Goal: Information Seeking & Learning: Learn about a topic

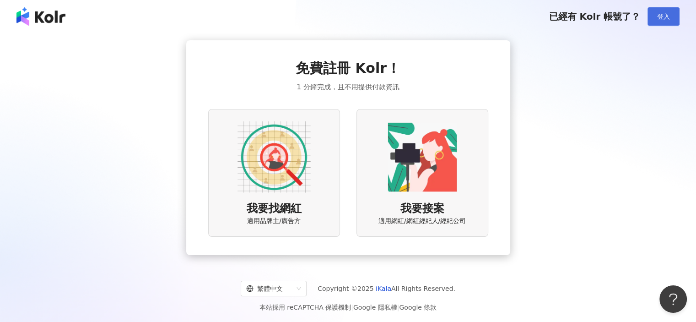
click at [677, 13] on button "登入" at bounding box center [664, 16] width 32 height 18
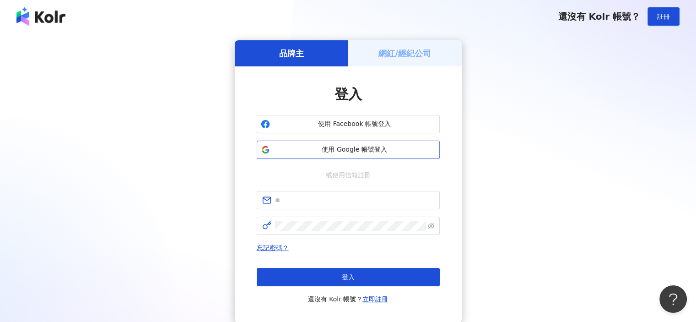
click at [371, 150] on span "使用 Google 帳號登入" at bounding box center [355, 149] width 162 height 9
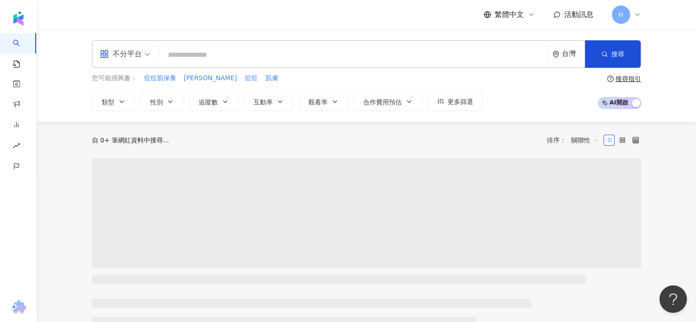
click at [637, 17] on icon at bounding box center [637, 14] width 7 height 7
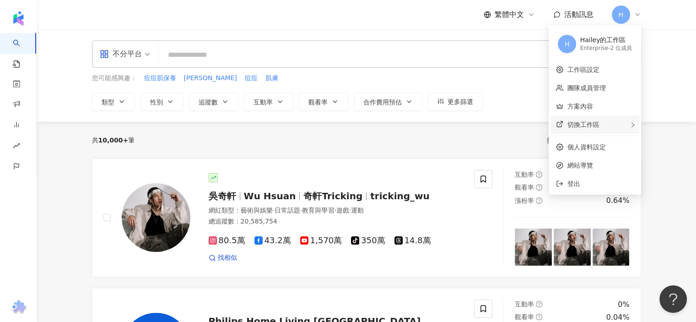
click at [610, 127] on div "切換工作區" at bounding box center [595, 124] width 89 height 18
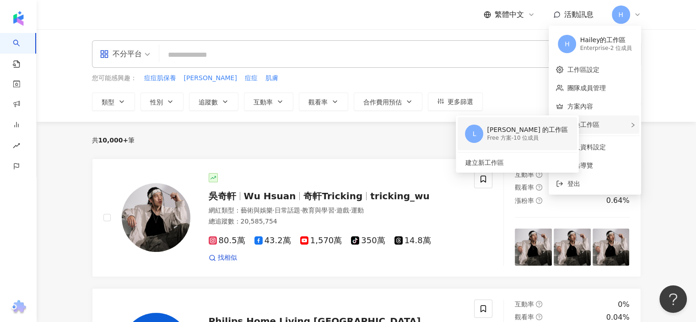
click at [531, 134] on div "Lynn 的工作區" at bounding box center [527, 129] width 81 height 9
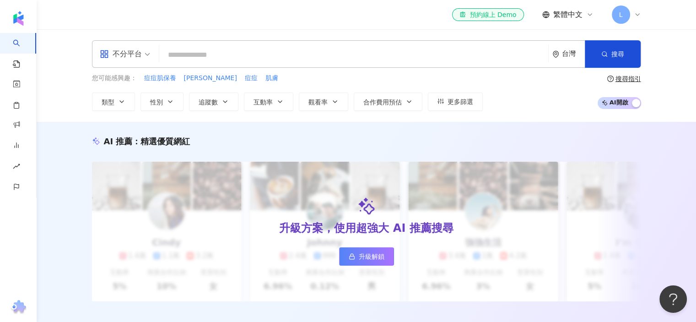
click at [631, 16] on div "L" at bounding box center [626, 14] width 29 height 18
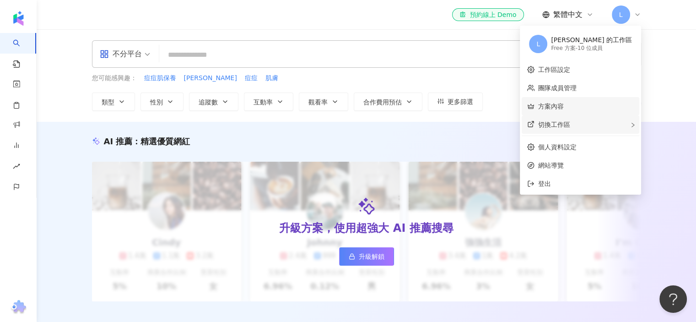
click at [597, 119] on div "切換工作區" at bounding box center [581, 124] width 118 height 18
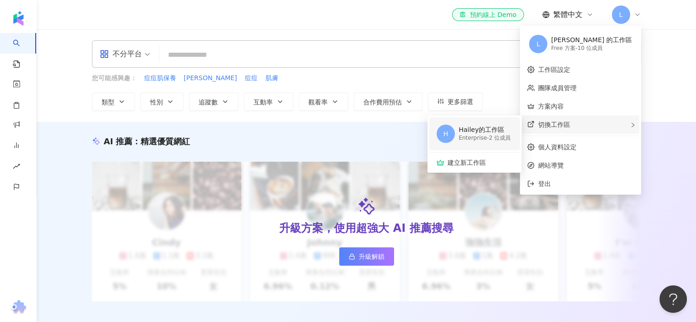
click at [511, 136] on div "Enterprise - 2 位成員" at bounding box center [485, 138] width 52 height 8
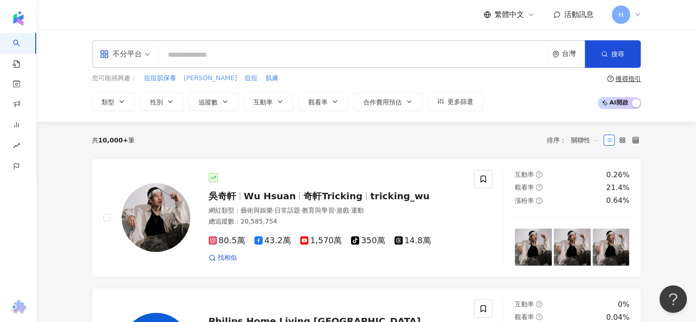
click at [191, 78] on span "毛孔保養" at bounding box center [210, 78] width 53 height 9
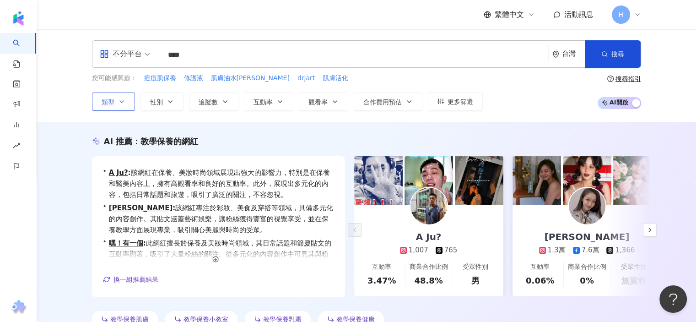
click at [105, 97] on button "類型" at bounding box center [113, 102] width 43 height 18
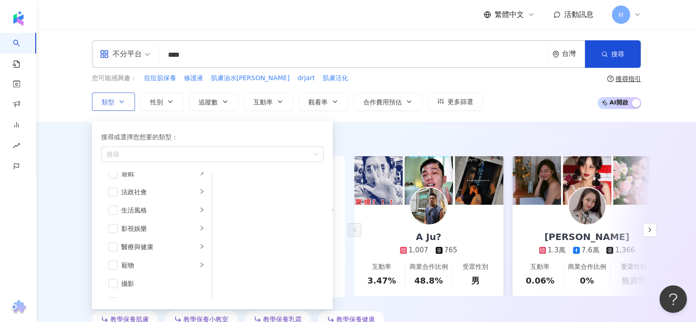
scroll to position [229, 0]
click at [147, 190] on div "醫療與健康" at bounding box center [159, 192] width 76 height 10
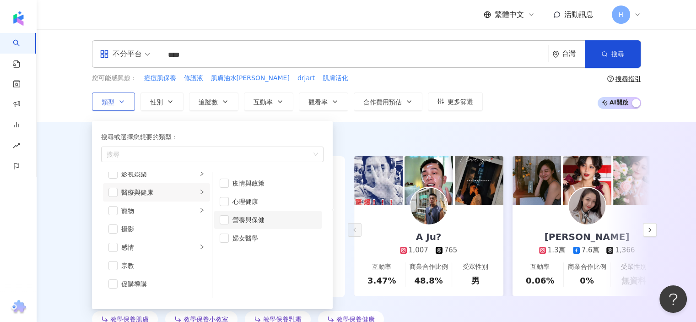
click at [251, 218] on div "營養與保健" at bounding box center [275, 220] width 84 height 10
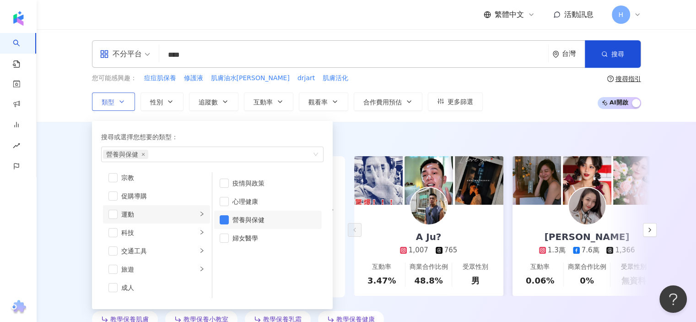
click at [187, 217] on div "運動" at bounding box center [159, 214] width 76 height 10
click at [70, 204] on div "AI 推薦 ： 教學保養的網紅 • A Ju? : 該網紅在保養、美妝時尚領域展現出強大的影響力，特別是在保養和醫美內容上，擁有高觀看率和良好的互動率。此外，…" at bounding box center [367, 231] width 660 height 219
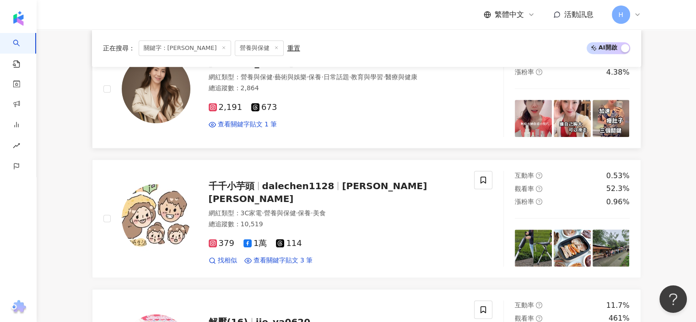
scroll to position [450, 0]
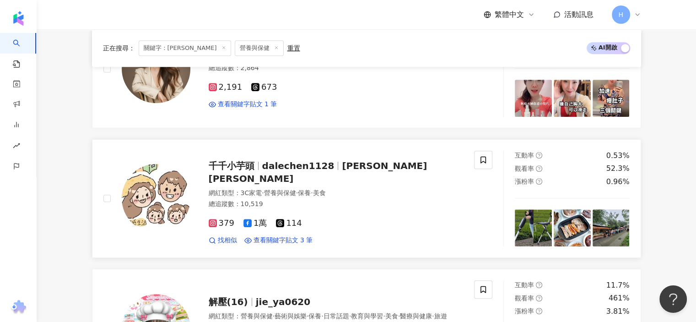
click at [244, 171] on span "千千小芋頭" at bounding box center [232, 165] width 46 height 11
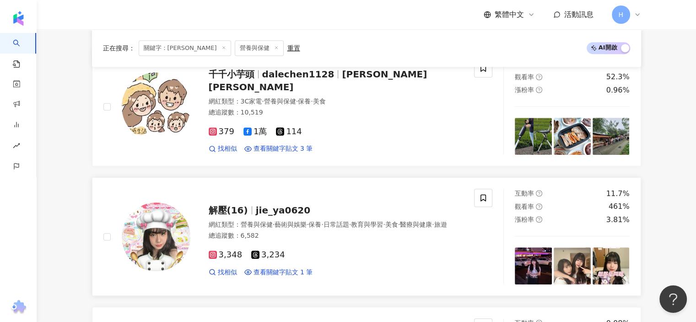
scroll to position [587, 0]
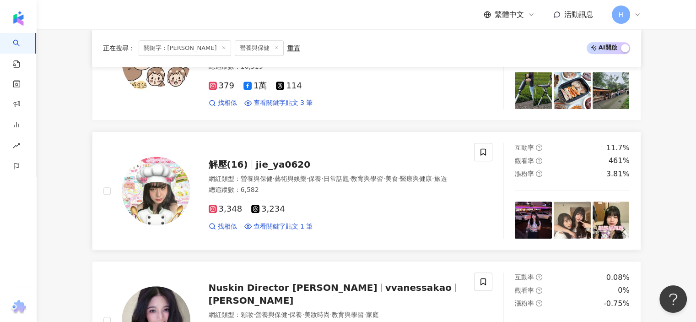
click at [280, 159] on span "jie_ya0620" at bounding box center [283, 164] width 54 height 11
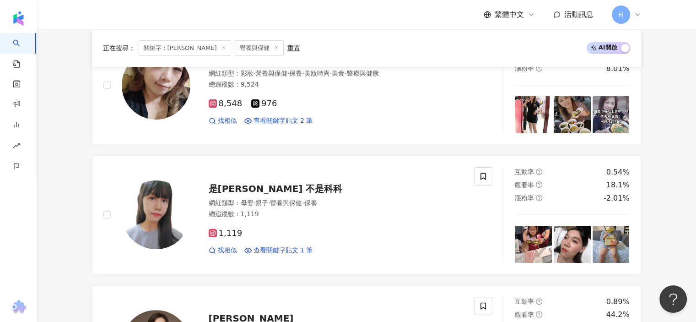
scroll to position [0, 0]
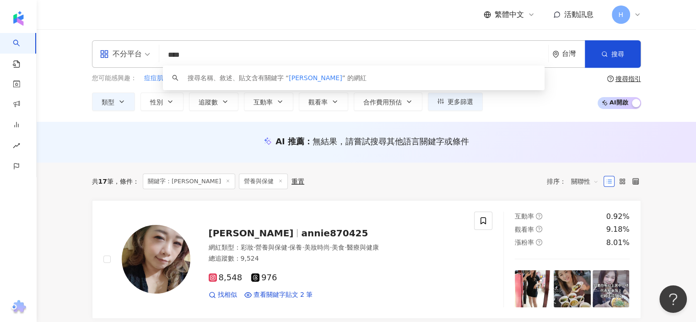
drag, startPoint x: 219, startPoint y: 53, endPoint x: 160, endPoint y: 49, distance: 59.2
click at [160, 49] on div "不分平台 **** 台灣 搜尋 keyword 搜尋名稱、敘述、貼文含有關鍵字 “ 毛孔保養 ” 的網紅" at bounding box center [367, 53] width 550 height 27
type input "*"
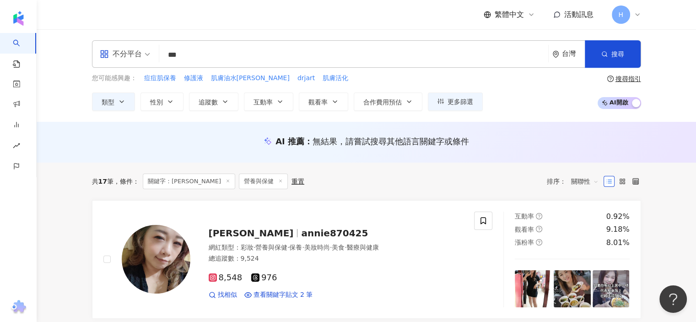
type input "***"
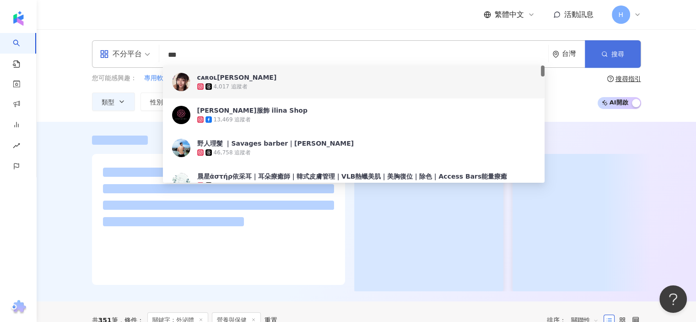
click at [625, 57] on button "搜尋" at bounding box center [613, 53] width 56 height 27
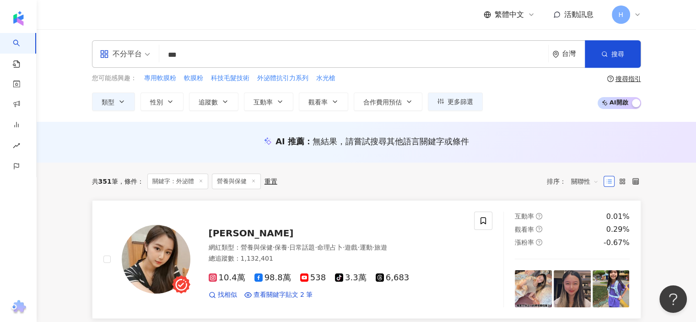
click at [245, 229] on span "喬綺娜Qina" at bounding box center [251, 233] width 85 height 11
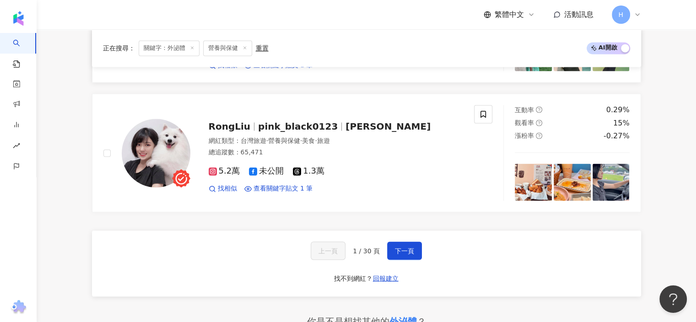
scroll to position [1557, 0]
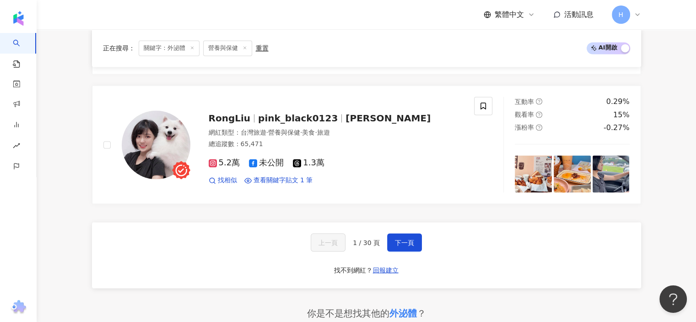
drag, startPoint x: 283, startPoint y: 150, endPoint x: 178, endPoint y: 192, distance: 112.8
click at [402, 233] on button "下一頁" at bounding box center [404, 242] width 35 height 18
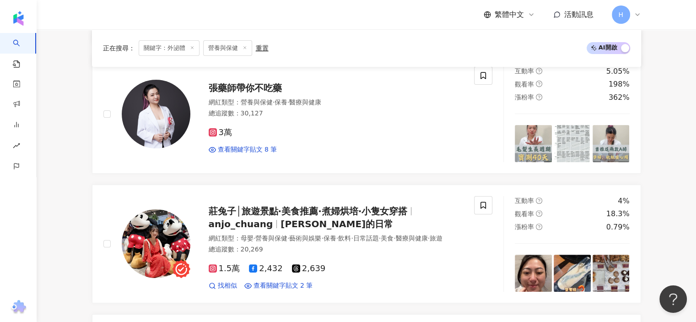
scroll to position [261, 0]
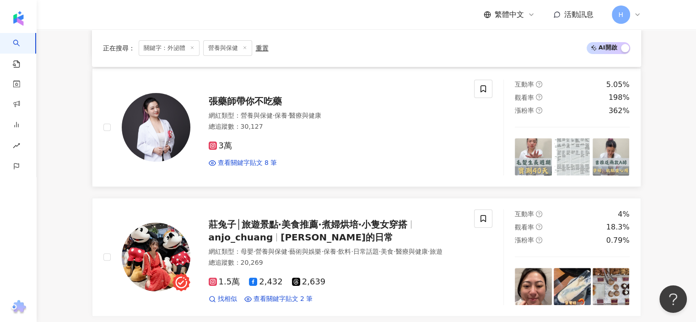
click at [429, 98] on div "張藥師帶你不吃藥" at bounding box center [336, 101] width 255 height 13
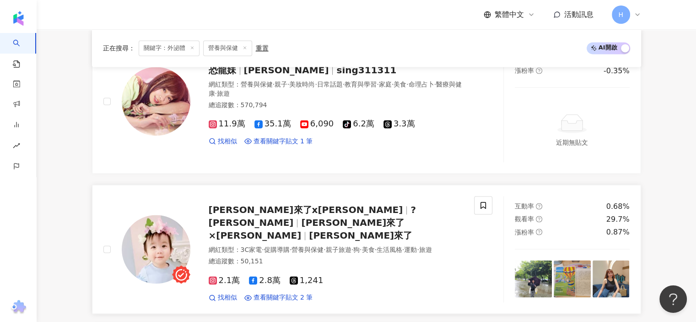
scroll to position [1040, 0]
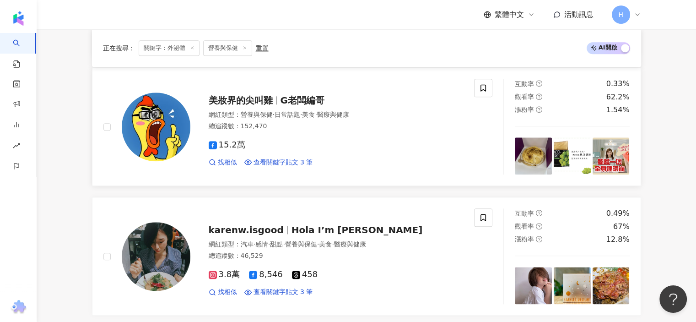
click at [274, 106] on span "美妝界的尖叫雞" at bounding box center [245, 100] width 72 height 11
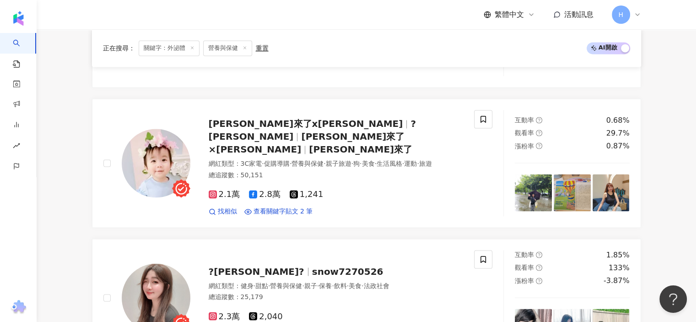
scroll to position [1589, 0]
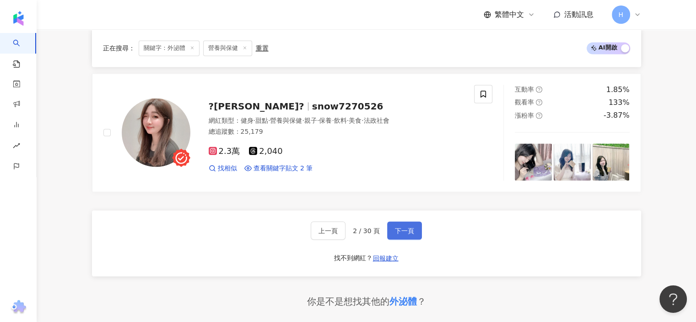
click at [412, 227] on span "下一頁" at bounding box center [404, 230] width 19 height 7
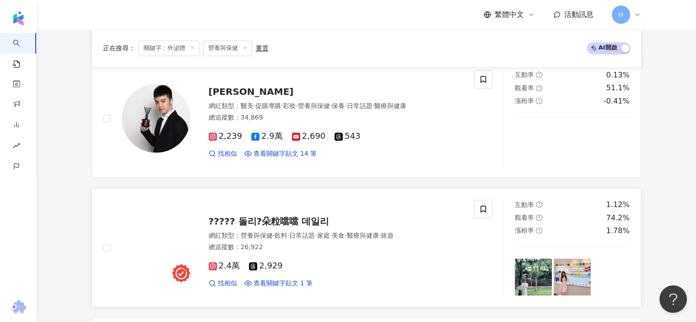
scroll to position [1683, 0]
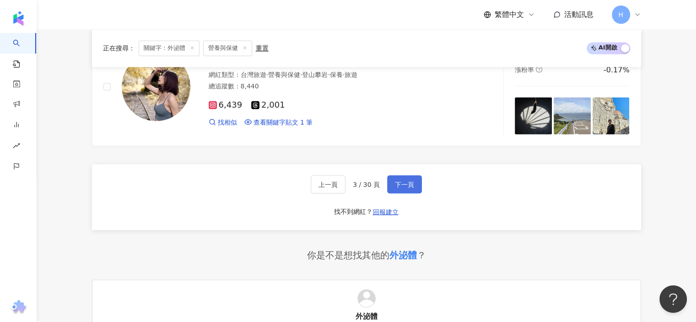
click at [391, 177] on button "下一頁" at bounding box center [404, 184] width 35 height 18
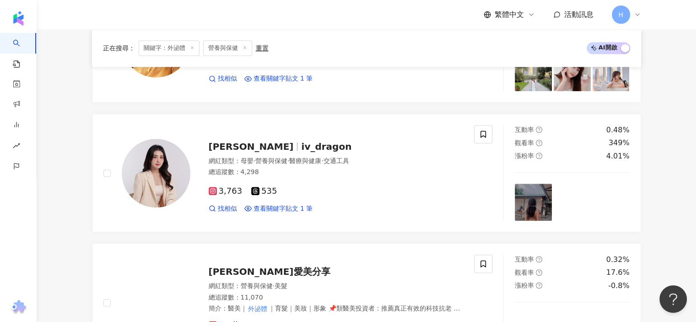
scroll to position [1603, 0]
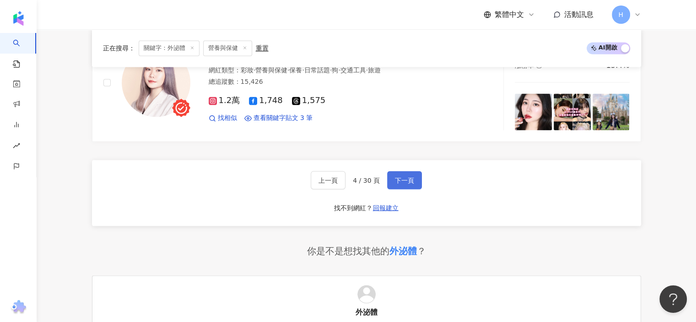
click at [406, 177] on span "下一頁" at bounding box center [404, 179] width 19 height 7
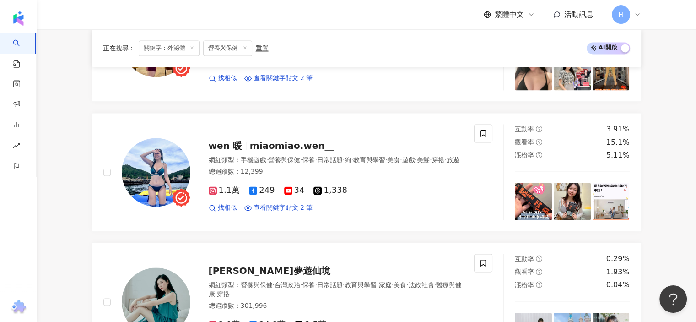
scroll to position [1567, 0]
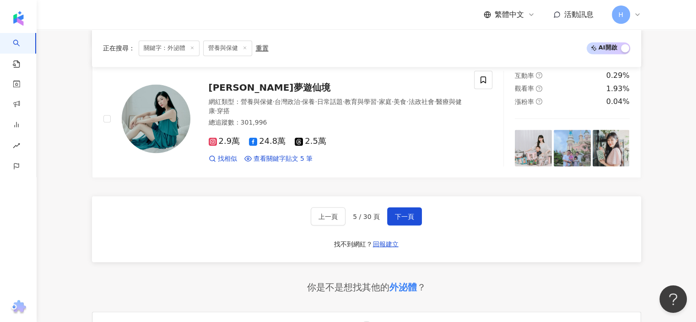
click at [636, 14] on icon at bounding box center [637, 14] width 7 height 7
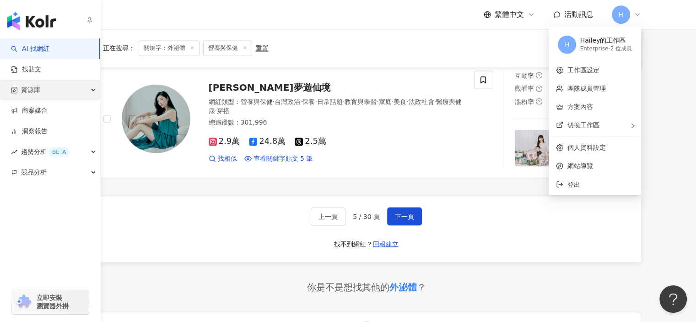
click at [72, 89] on div "資源庫" at bounding box center [50, 90] width 100 height 21
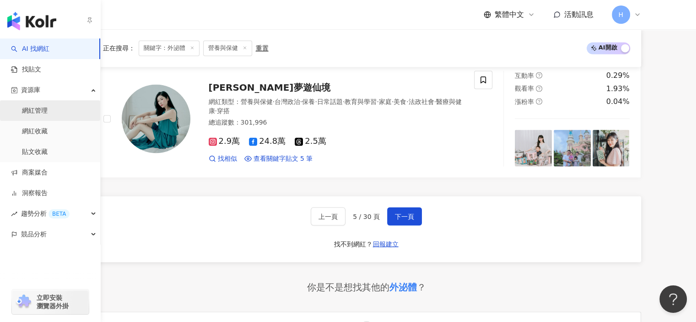
click at [43, 111] on link "網紅管理" at bounding box center [35, 110] width 26 height 9
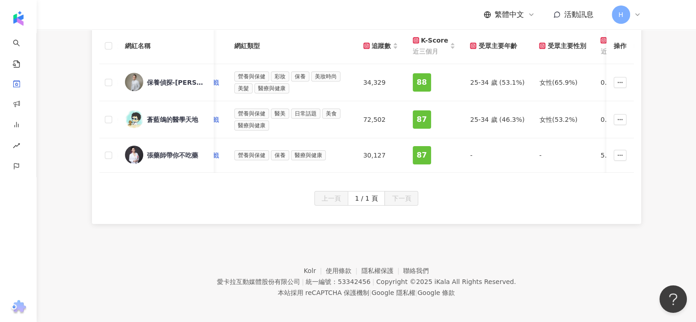
scroll to position [0, 268]
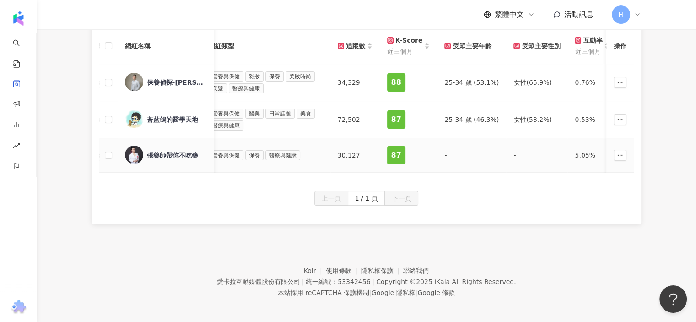
click at [399, 155] on div "87" at bounding box center [396, 155] width 18 height 18
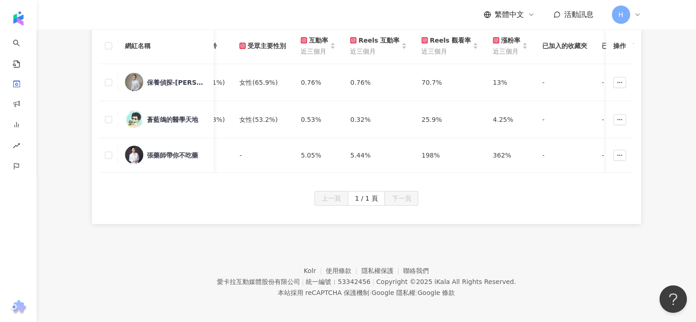
scroll to position [0, 0]
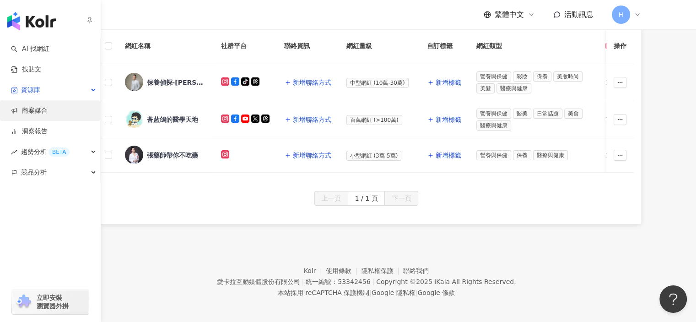
click at [16, 106] on link "商案媒合" at bounding box center [29, 110] width 37 height 9
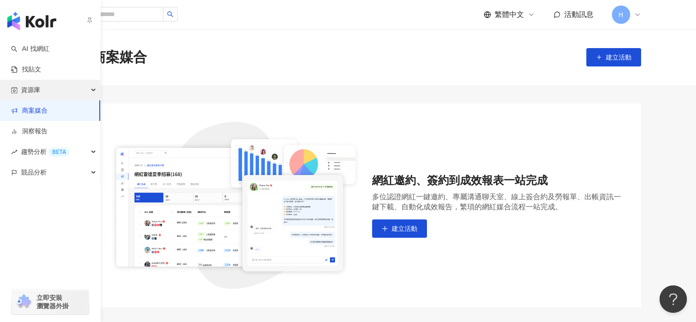
click at [44, 87] on div "資源庫" at bounding box center [50, 90] width 100 height 21
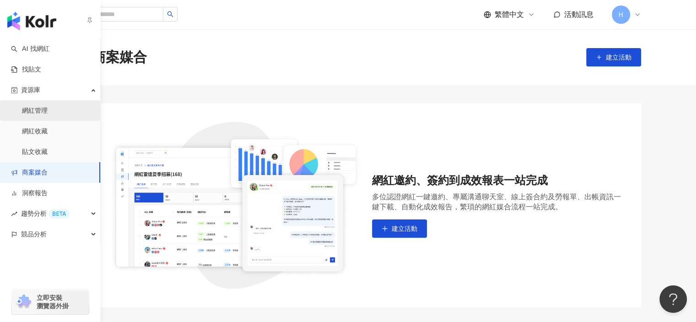
click at [48, 115] on link "網紅管理" at bounding box center [35, 110] width 26 height 9
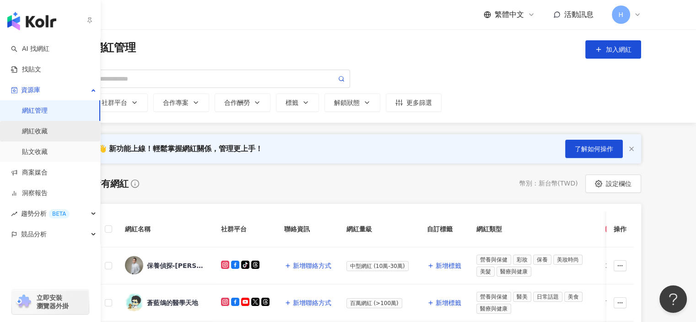
click at [48, 133] on link "網紅收藏" at bounding box center [35, 131] width 26 height 9
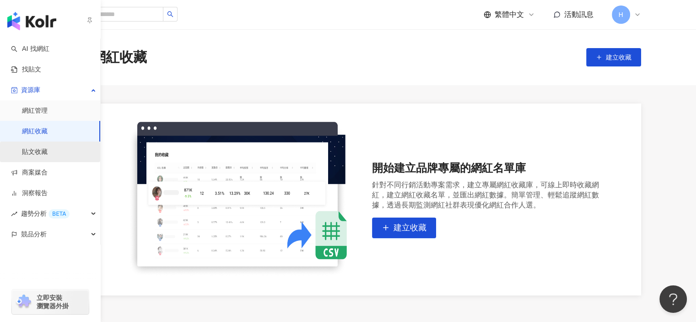
click at [48, 157] on link "貼文收藏" at bounding box center [35, 151] width 26 height 9
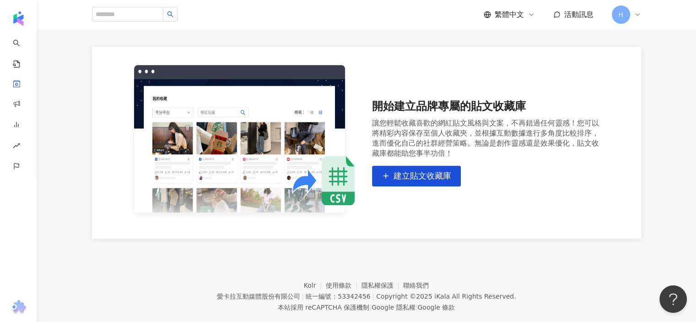
scroll to position [75, 0]
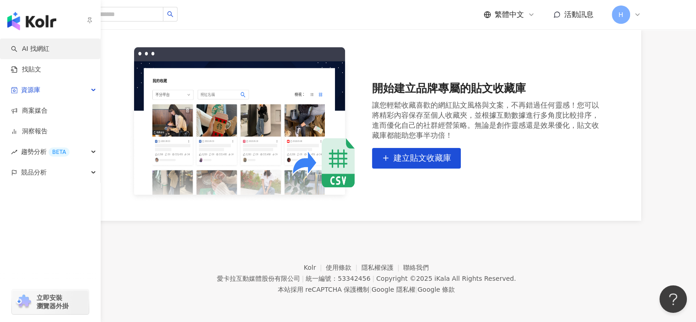
click at [29, 49] on link "AI 找網紅" at bounding box center [30, 48] width 38 height 9
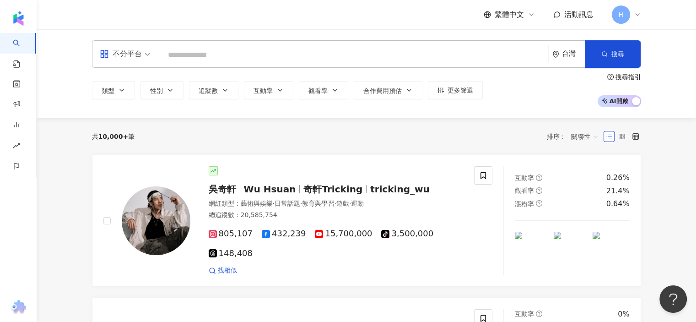
click at [229, 57] on input "search" at bounding box center [354, 54] width 382 height 17
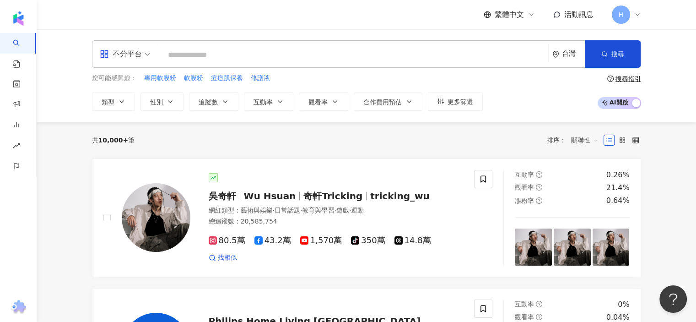
click at [632, 9] on div "H" at bounding box center [626, 14] width 29 height 18
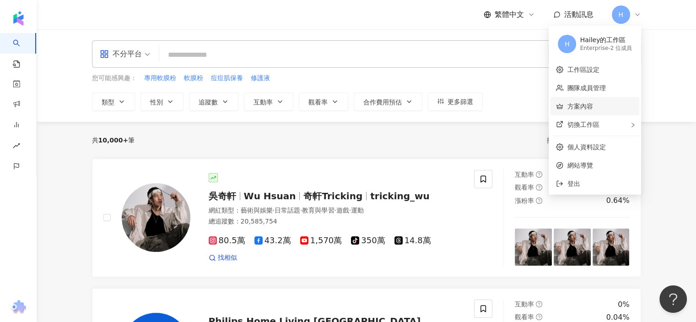
click at [593, 103] on link "方案內容" at bounding box center [580, 106] width 26 height 7
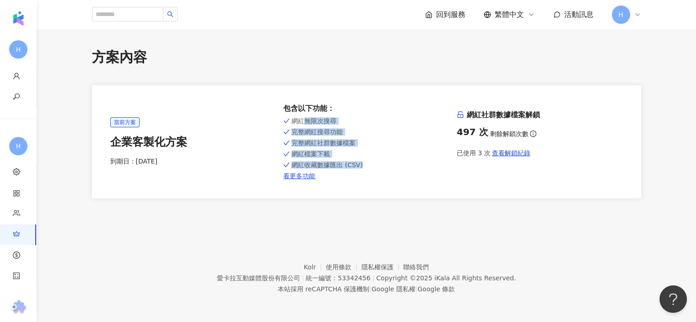
drag, startPoint x: 331, startPoint y: 121, endPoint x: 380, endPoint y: 170, distance: 69.6
click at [367, 164] on div "網紅無限次搜尋 完整網紅搜尋功能 完整網紅社群數據檔案 網紅檔案下載 網紅收藏數據匯出 (CSV) 看更多功能" at bounding box center [366, 147] width 166 height 65
drag, startPoint x: 383, startPoint y: 172, endPoint x: 371, endPoint y: 174, distance: 11.7
click at [383, 172] on div "網紅無限次搜尋 完整網紅搜尋功能 完整網紅社群數據檔案 網紅檔案下載 網紅收藏數據匯出 (CSV) 看更多功能" at bounding box center [366, 147] width 166 height 65
click at [305, 173] on link "看更多功能" at bounding box center [366, 175] width 166 height 7
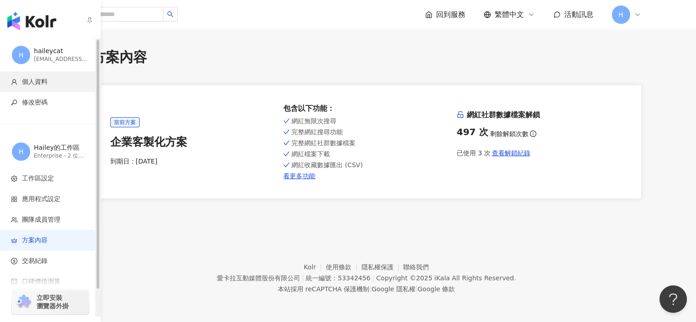
click at [9, 77] on li "個人資料" at bounding box center [50, 81] width 100 height 21
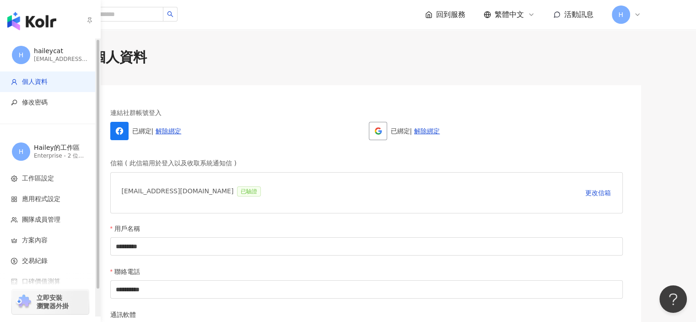
click at [44, 44] on div "H haileycat virginiecat@gmail.com" at bounding box center [50, 54] width 101 height 33
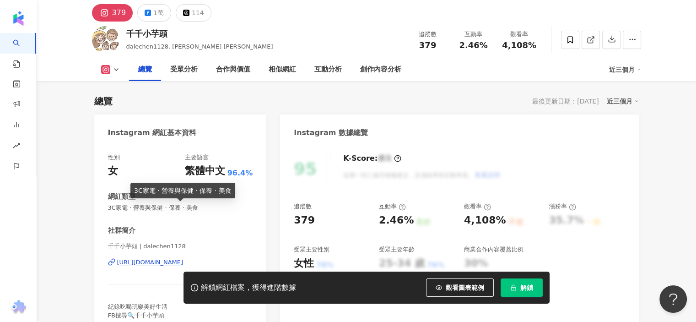
scroll to position [46, 0]
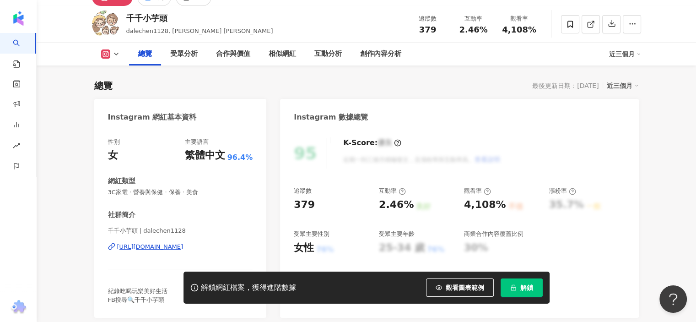
click at [150, 245] on div "https://www.instagram.com/dalechen1128/" at bounding box center [150, 247] width 66 height 8
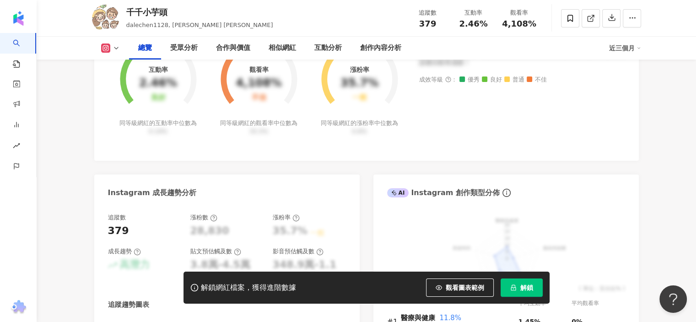
scroll to position [412, 0]
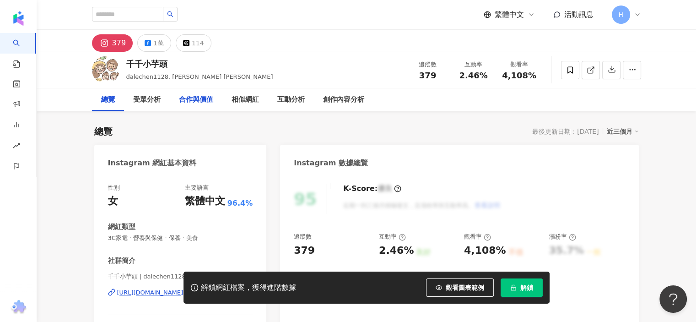
click at [207, 100] on div "合作與價值" at bounding box center [196, 99] width 34 height 11
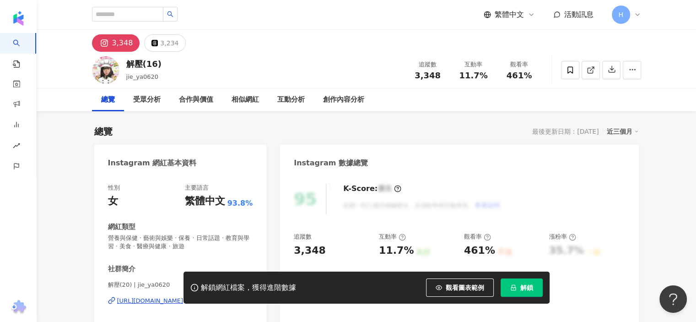
click at [120, 45] on div "3,348" at bounding box center [122, 43] width 21 height 13
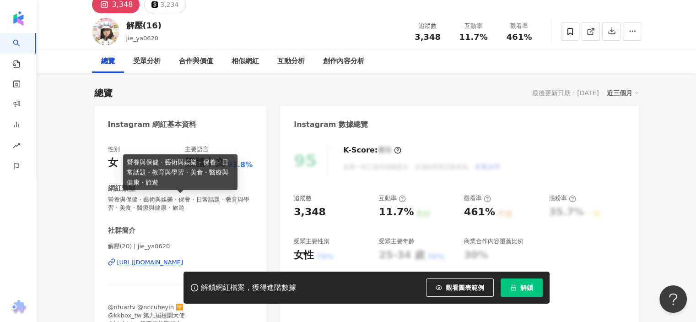
scroll to position [92, 0]
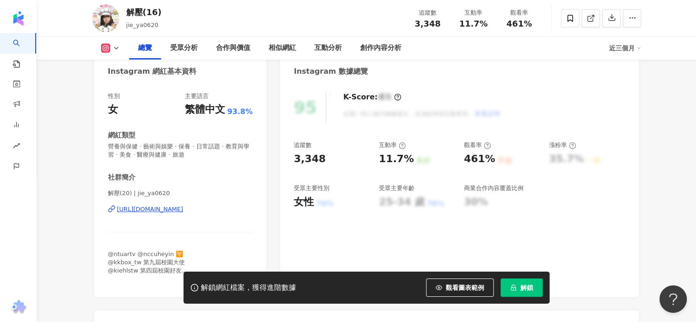
click at [160, 209] on div "https://www.instagram.com/jie_ya0620/" at bounding box center [150, 209] width 66 height 8
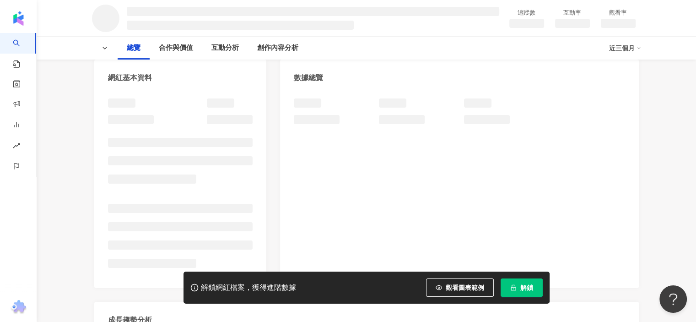
scroll to position [92, 0]
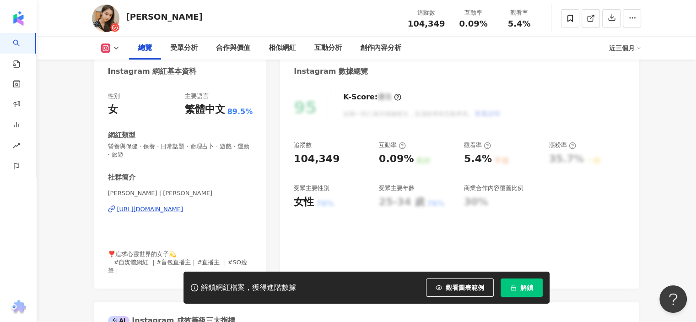
click at [184, 210] on div "https://www.instagram.com/joeqina/" at bounding box center [150, 209] width 66 height 8
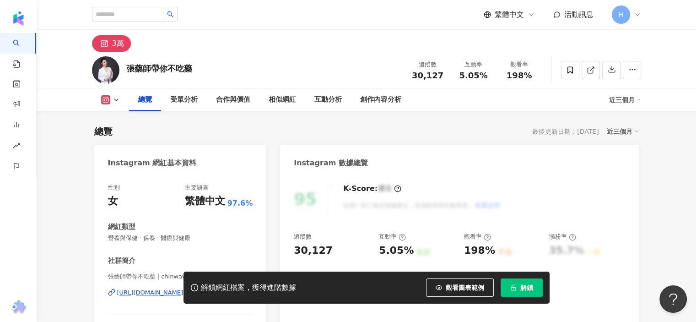
scroll to position [92, 0]
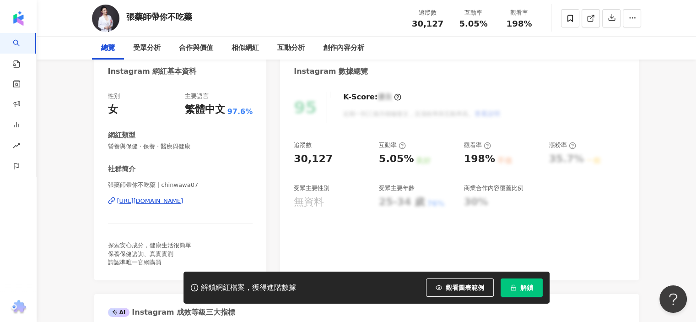
click at [169, 201] on div "[URL][DOMAIN_NAME]" at bounding box center [150, 201] width 66 height 8
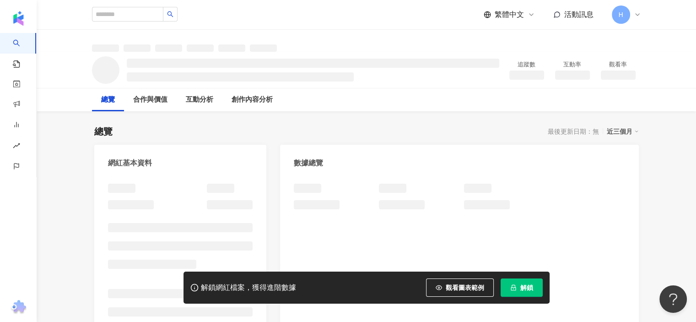
click at [514, 285] on icon "lock" at bounding box center [513, 288] width 5 height 6
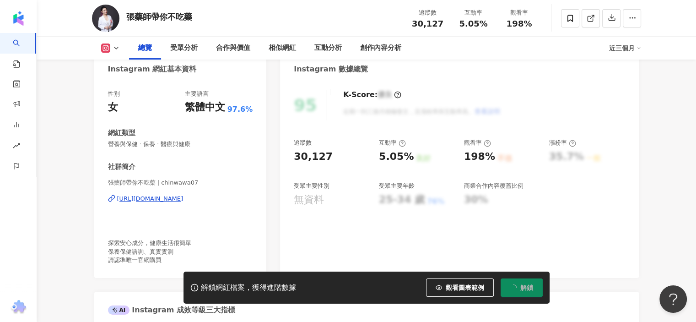
scroll to position [137, 0]
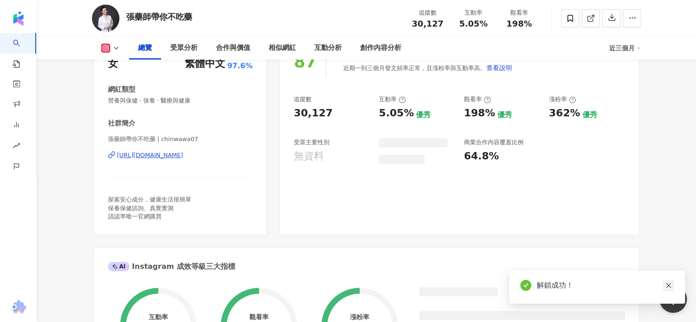
click at [669, 287] on icon "close" at bounding box center [669, 285] width 6 height 6
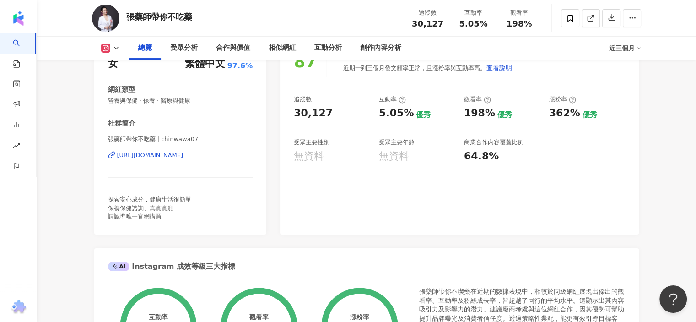
click at [531, 161] on div "64.8%" at bounding box center [502, 156] width 76 height 14
click at [513, 162] on div "64.8%" at bounding box center [502, 156] width 76 height 14
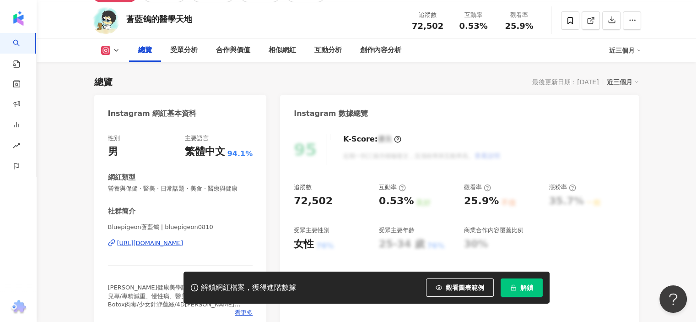
scroll to position [92, 0]
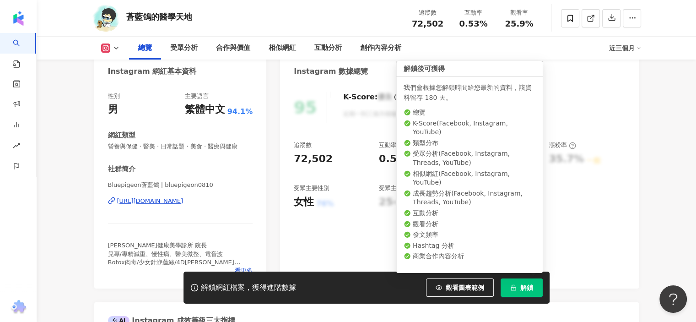
click at [521, 285] on span "解鎖" at bounding box center [527, 287] width 13 height 7
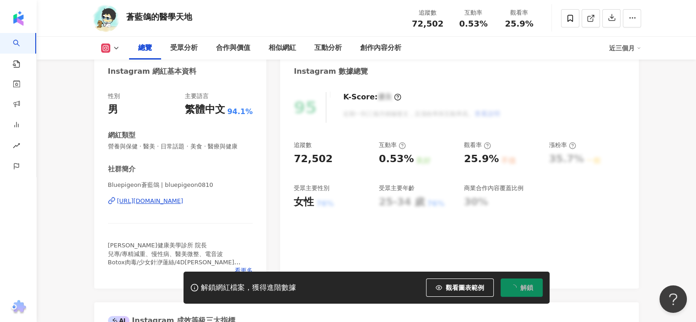
click at [570, 225] on div "95 K-Score : 優良 近期一到三個月積極發文，且漲粉率與互動率高。 查看說明 追蹤數 72,502 互動率 0.53% 良好 觀看率 25.9% 不…" at bounding box center [459, 186] width 359 height 206
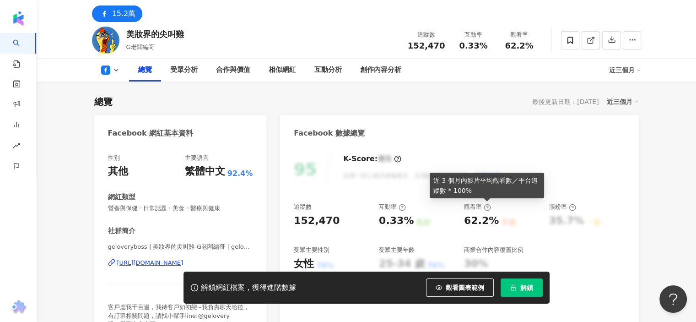
scroll to position [46, 0]
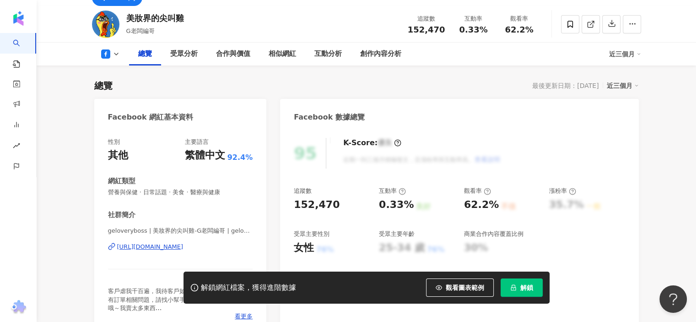
click at [184, 245] on div "https://www.facebook.com/106320291737728" at bounding box center [150, 247] width 66 height 8
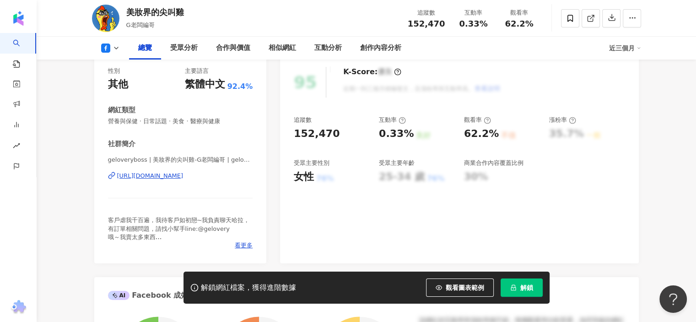
scroll to position [137, 0]
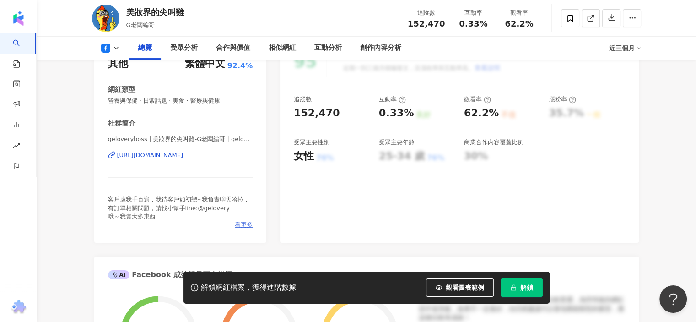
click at [239, 226] on span "看更多" at bounding box center [244, 225] width 18 height 8
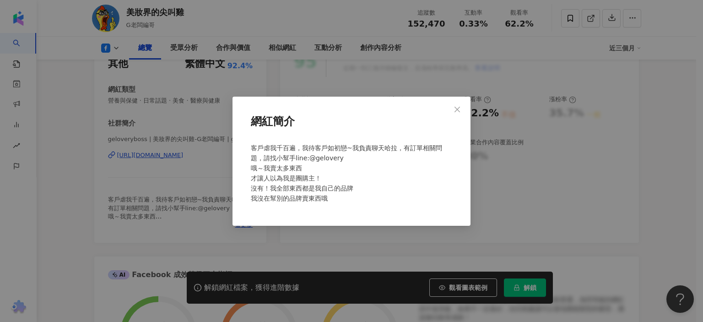
click at [60, 176] on div "網紅簡介 客戶虐我千百遍，我待客戶如初戀~我負責聊天哈拉，有訂單相關問題，請找小幫手line:@gelovery 哦～我賣太多東西 才讓人以為我是團購主！ 沒…" at bounding box center [351, 161] width 703 height 322
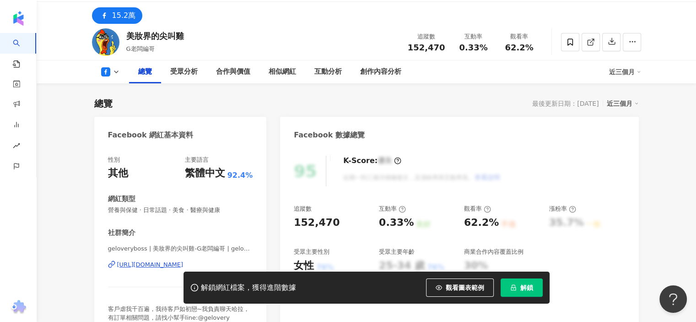
scroll to position [0, 0]
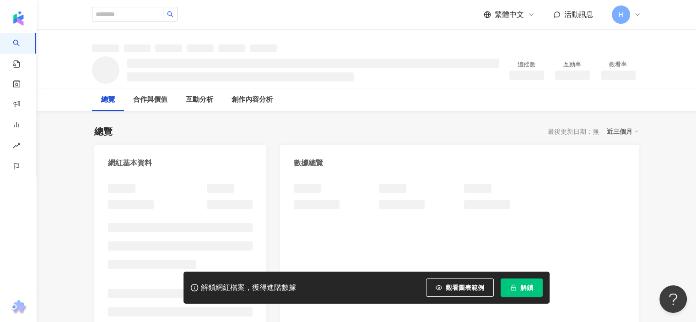
click at [515, 289] on icon "lock" at bounding box center [514, 287] width 6 height 6
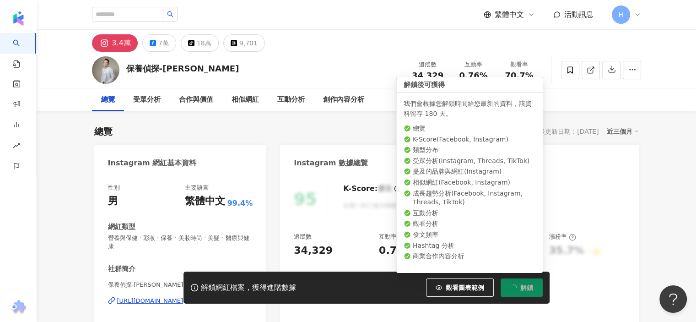
scroll to position [92, 0]
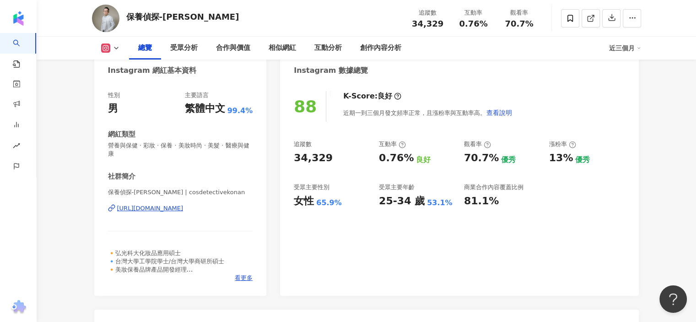
scroll to position [92, 0]
click at [184, 205] on div "[URL][DOMAIN_NAME]" at bounding box center [150, 209] width 66 height 8
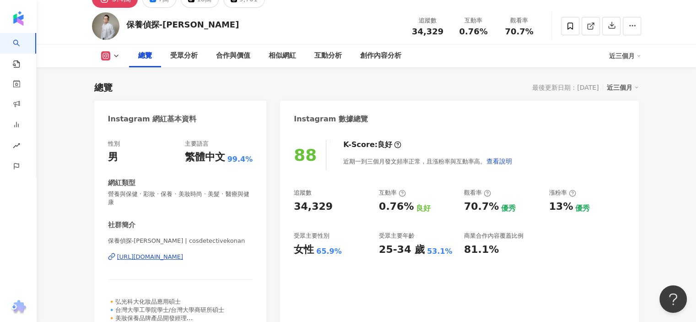
scroll to position [0, 0]
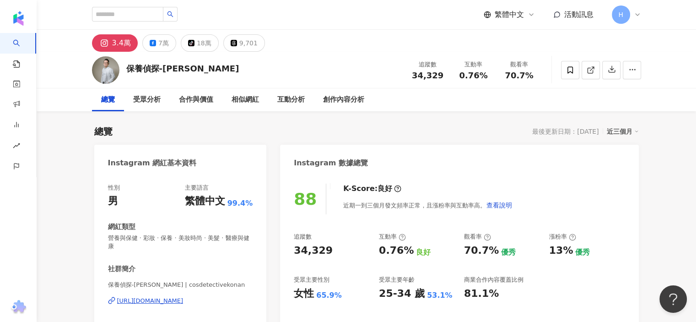
click at [631, 8] on div "H" at bounding box center [626, 14] width 29 height 18
click at [332, 44] on div "3.4萬 7萬 tiktok-icon 18萬 9,701" at bounding box center [367, 41] width 586 height 22
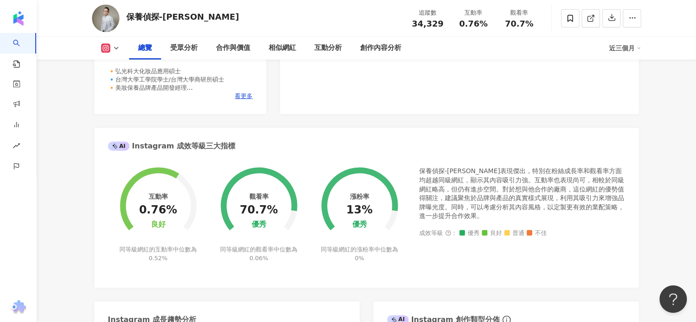
scroll to position [275, 0]
